Goal: Transaction & Acquisition: Download file/media

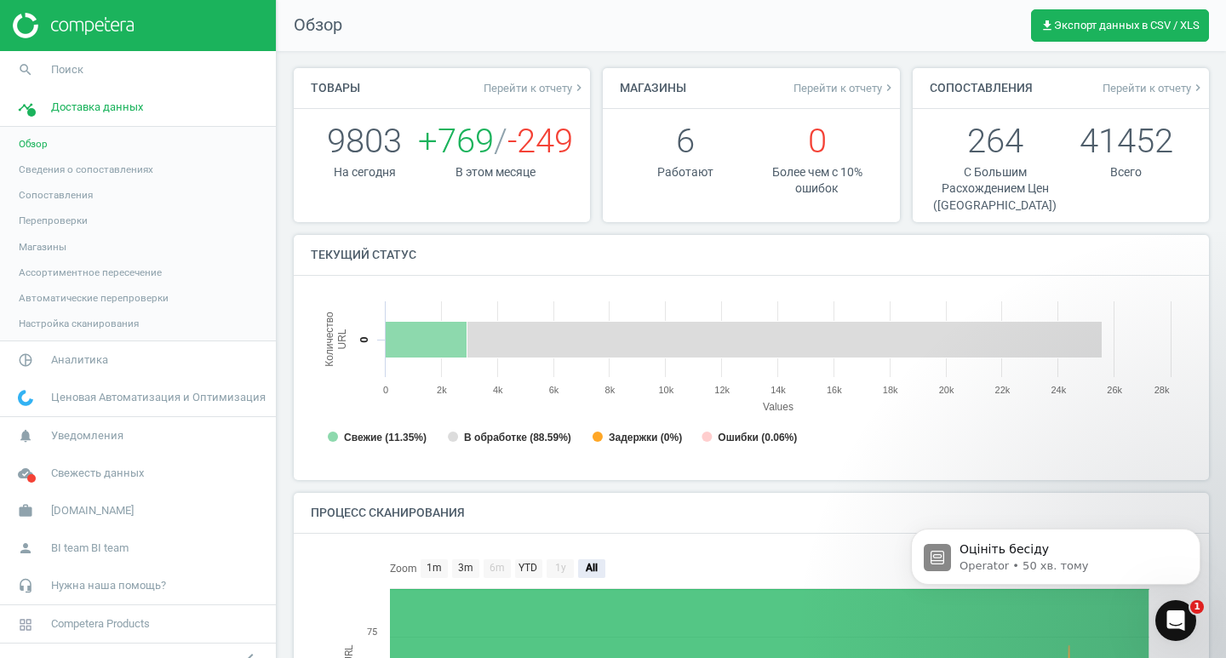
scroll to position [367, 895]
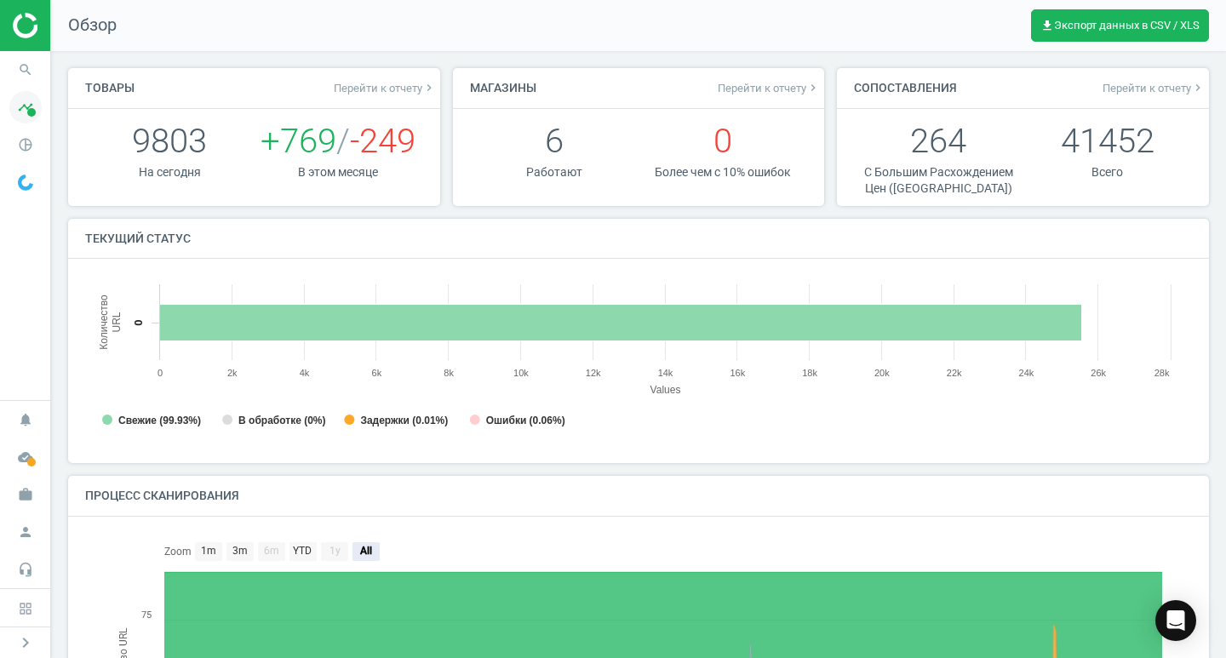
scroll to position [9, 9]
click at [24, 70] on icon "search" at bounding box center [25, 70] width 32 height 32
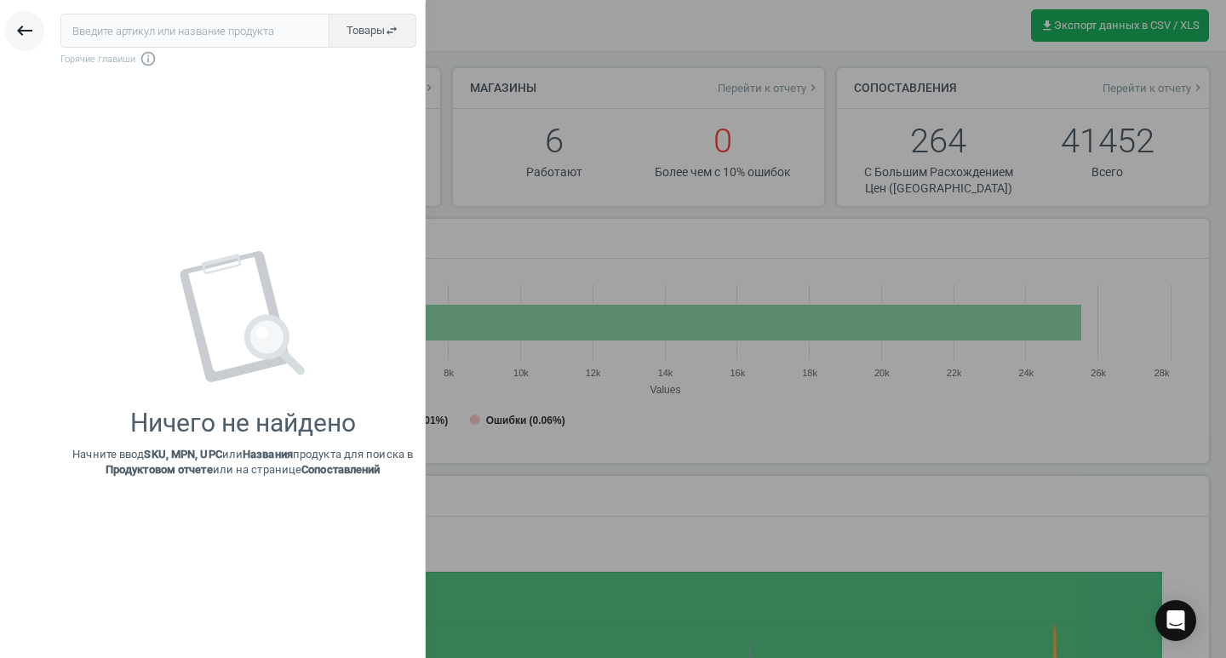
click at [23, 30] on icon "keyboard_backspace" at bounding box center [24, 30] width 20 height 20
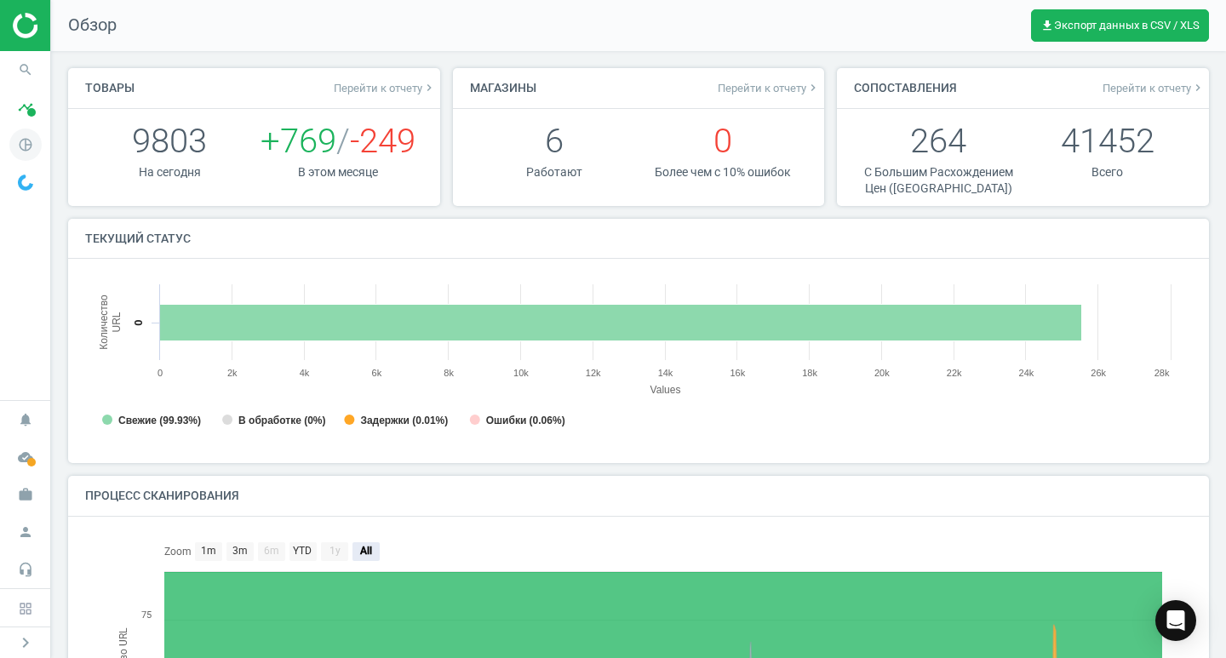
click at [29, 140] on icon "pie_chart_outlined" at bounding box center [25, 145] width 32 height 32
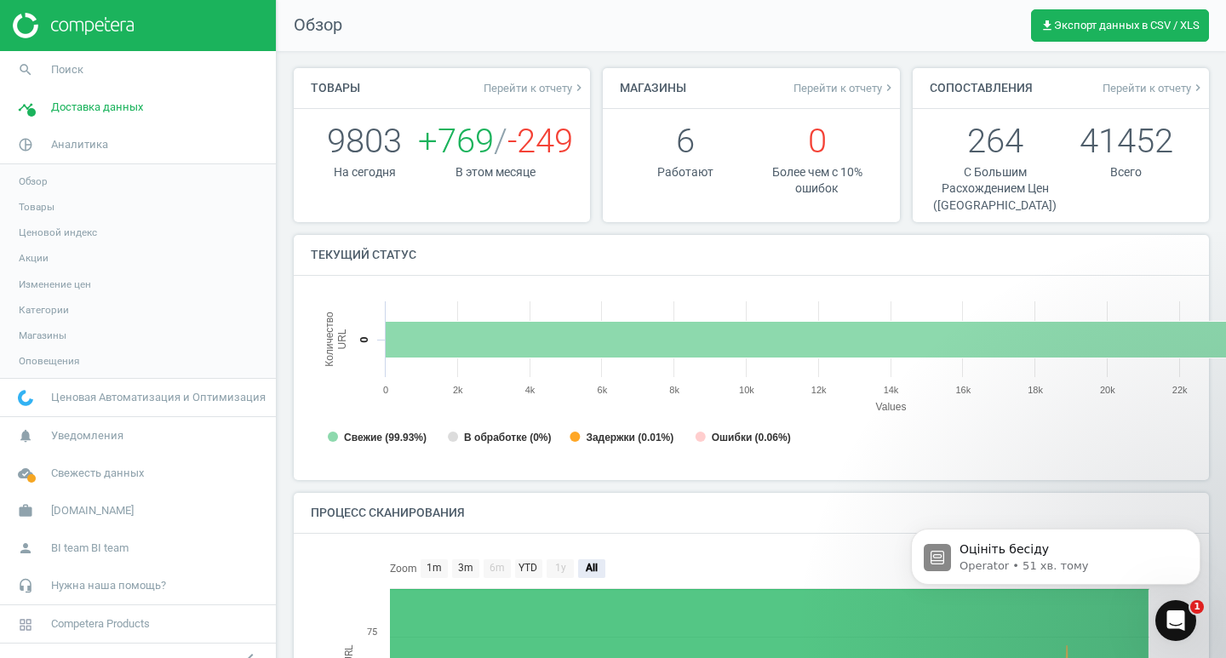
click at [70, 205] on link "Товары" at bounding box center [138, 207] width 276 height 26
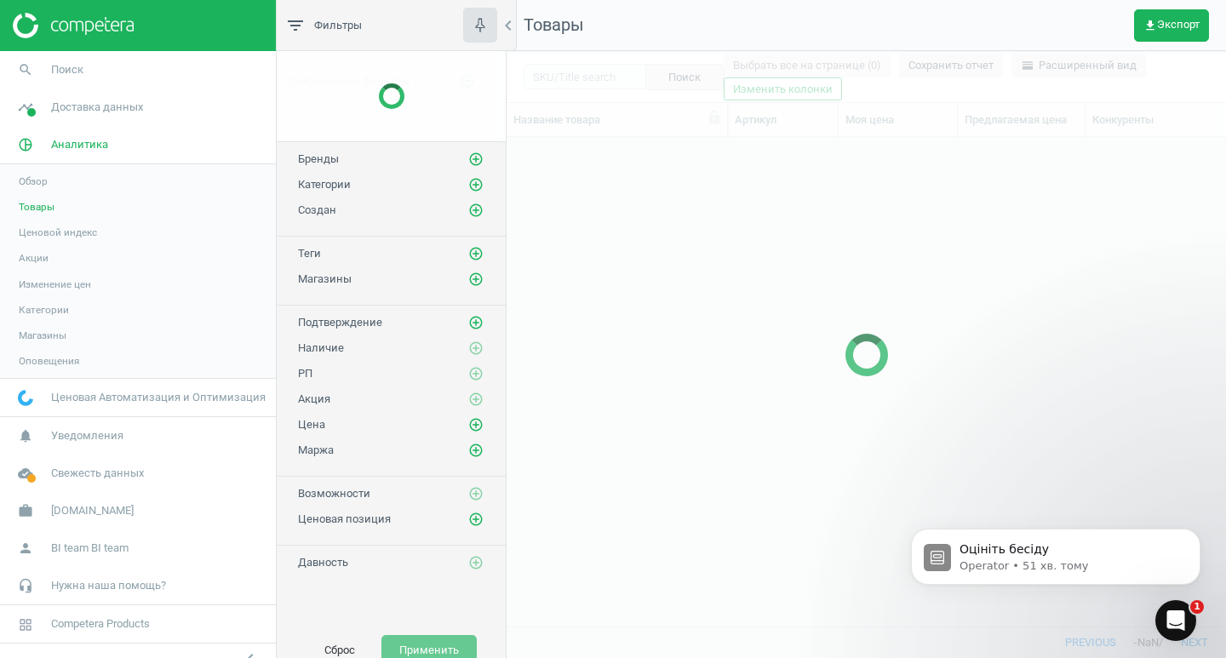
scroll to position [463, 706]
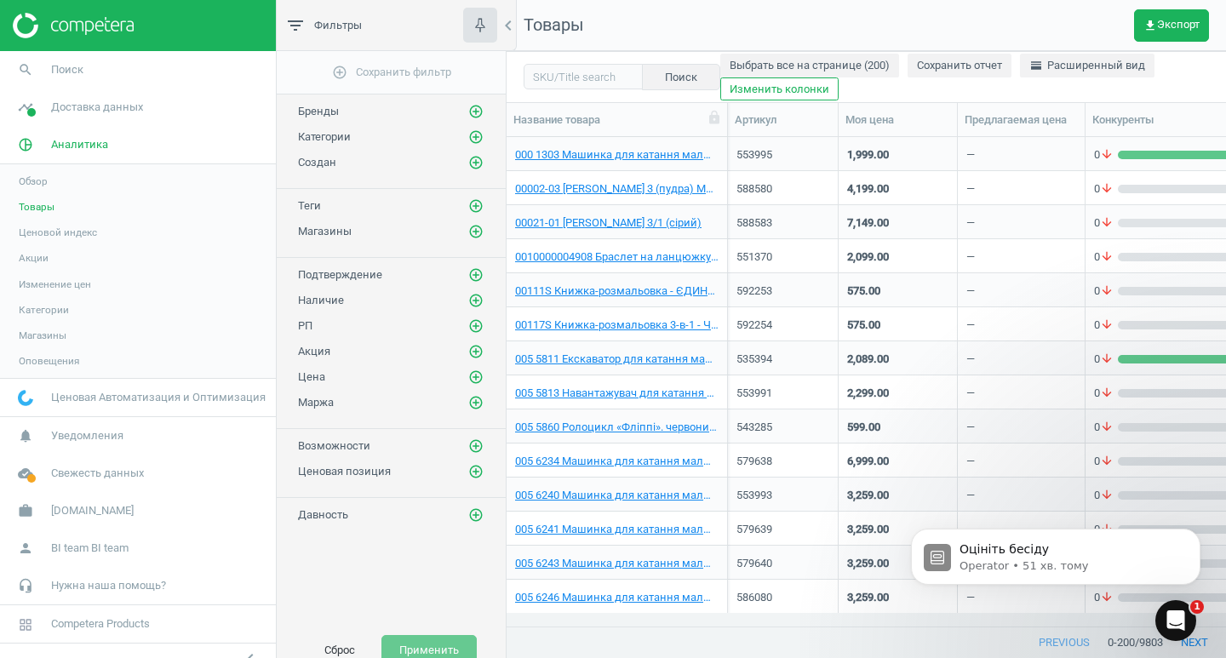
click at [71, 177] on link "Обзор" at bounding box center [138, 182] width 276 height 26
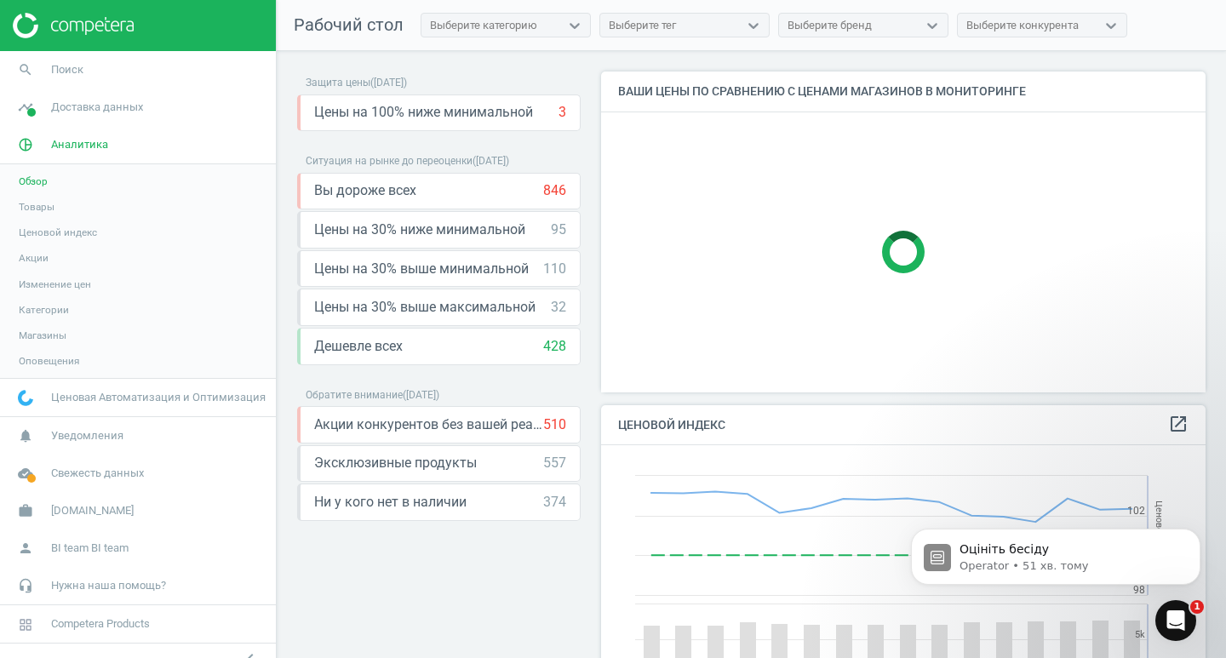
scroll to position [418, 618]
click at [562, 191] on icon "keyboard_arrow_down" at bounding box center [562, 190] width 20 height 20
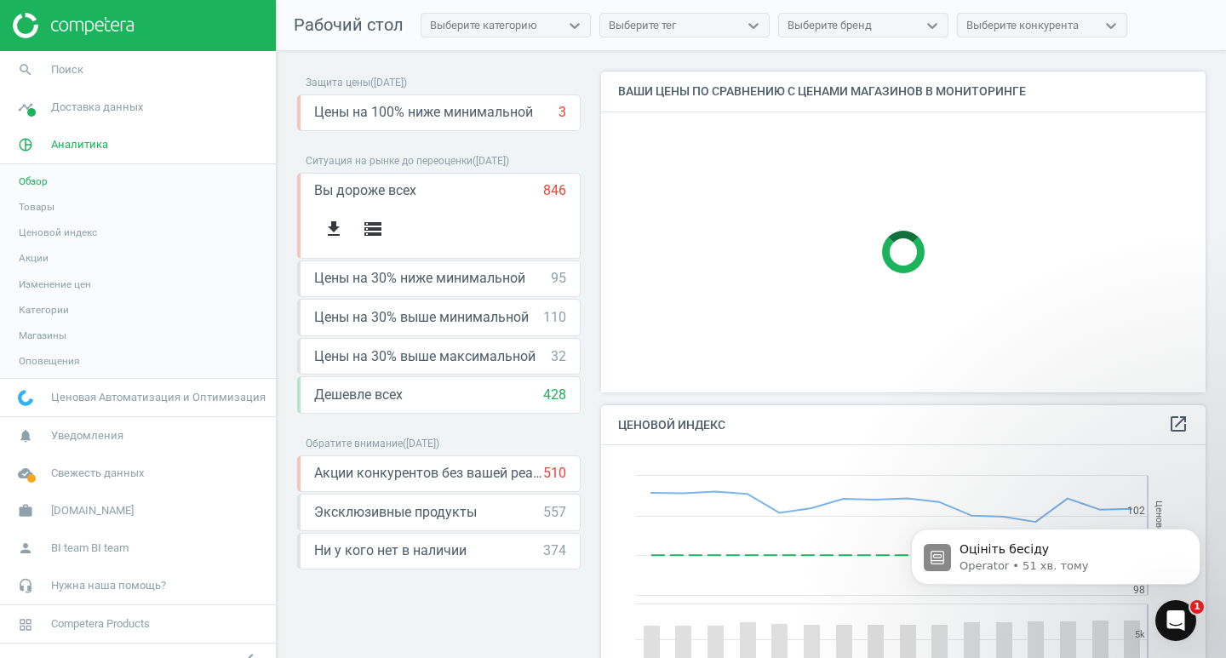
click at [60, 201] on link "Товары" at bounding box center [138, 207] width 276 height 26
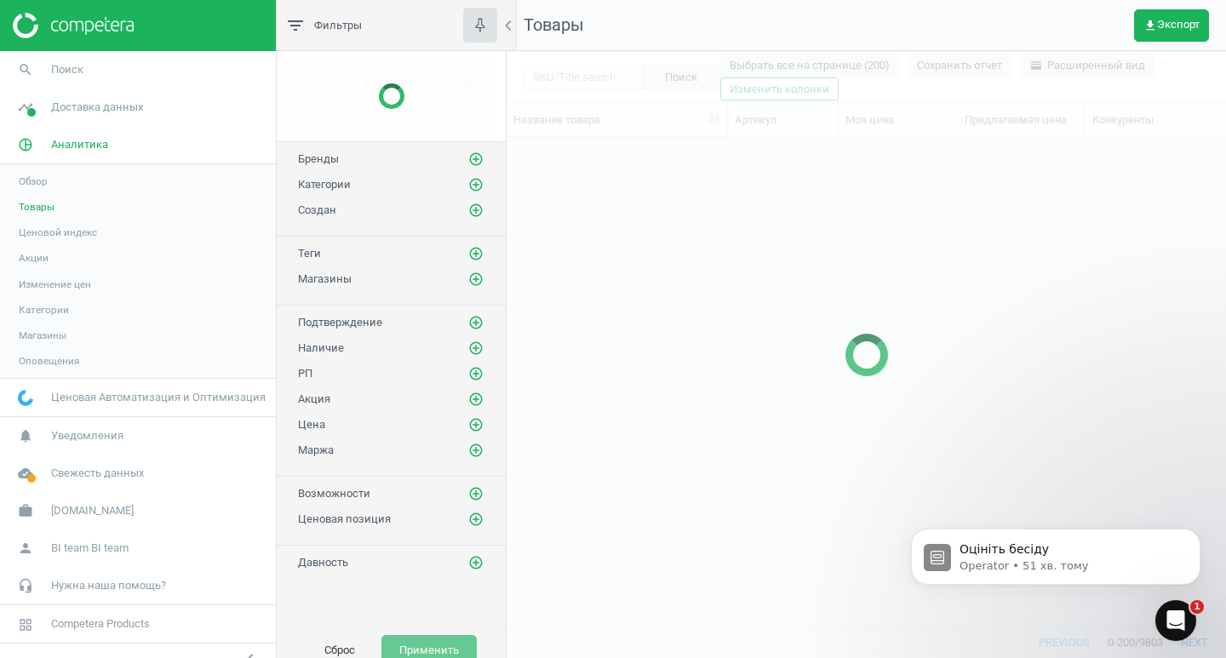
scroll to position [463, 706]
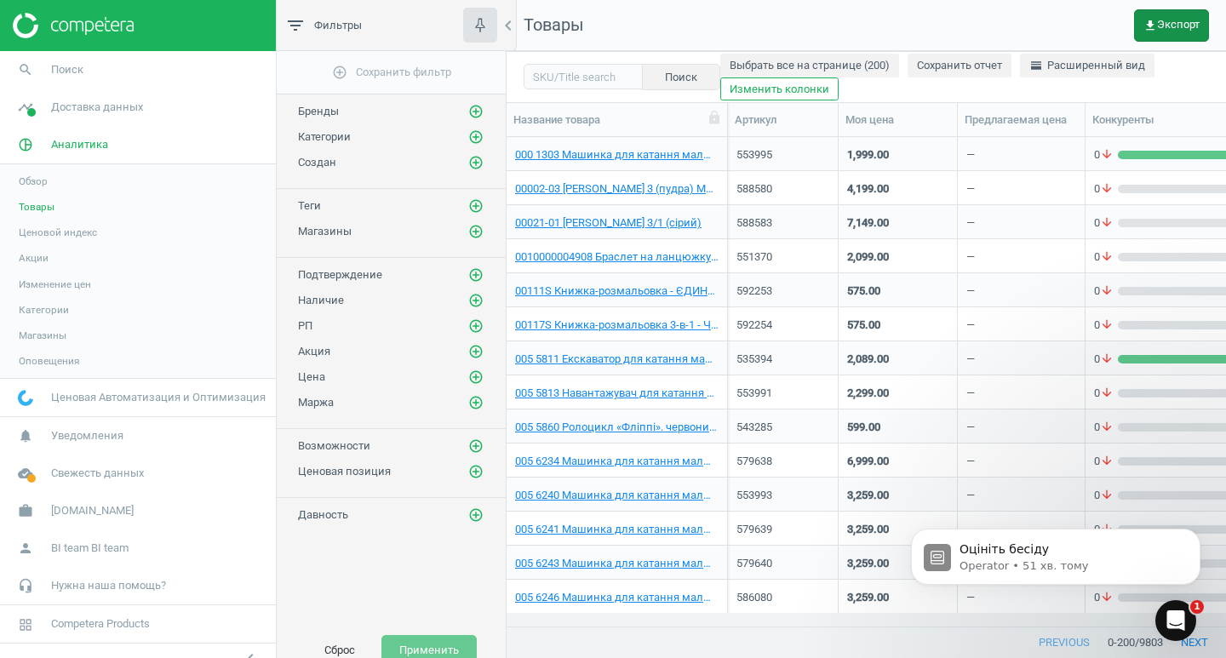
click at [1179, 20] on span "get_app Экспорт" at bounding box center [1171, 26] width 56 height 14
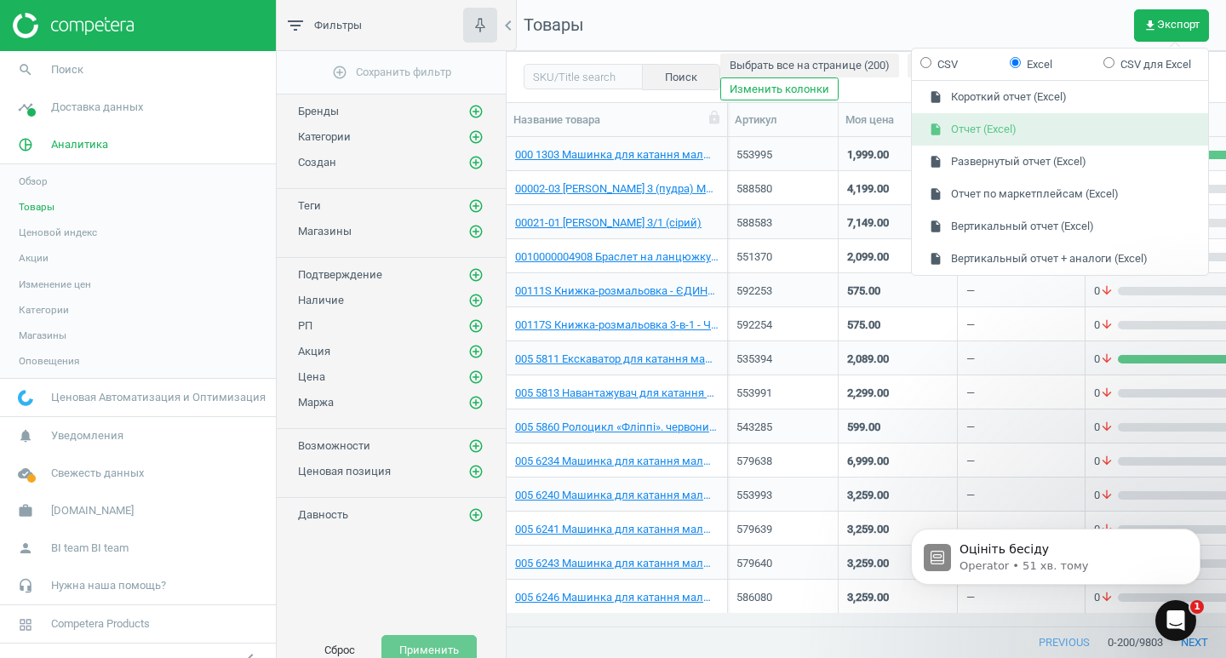
click at [1023, 121] on button "insert_drive_file Отчет (Excel)" at bounding box center [1060, 129] width 296 height 32
